Goal: Information Seeking & Learning: Find specific fact

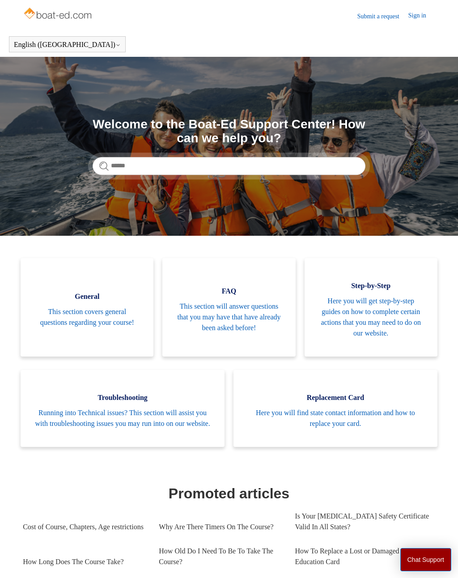
click at [218, 314] on span "This section will answer questions that you may have that have already been ask…" at bounding box center [229, 317] width 106 height 32
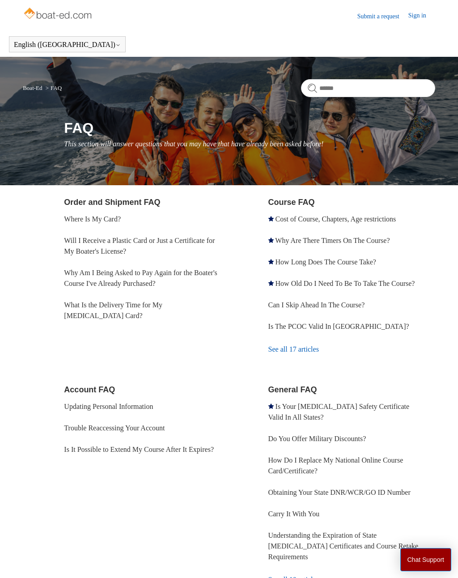
click at [83, 217] on link "Where Is My Card?" at bounding box center [92, 219] width 57 height 8
click at [282, 345] on link "See all 17 articles" at bounding box center [351, 349] width 167 height 24
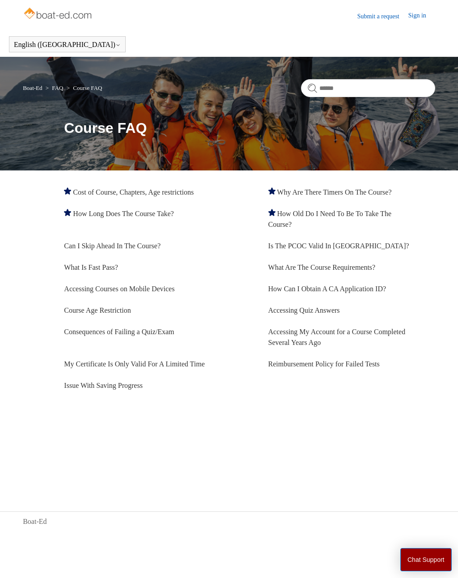
click at [90, 368] on link "My Certificate Is Only Valid For A Limited Time" at bounding box center [134, 364] width 140 height 8
